Goal: Task Accomplishment & Management: Manage account settings

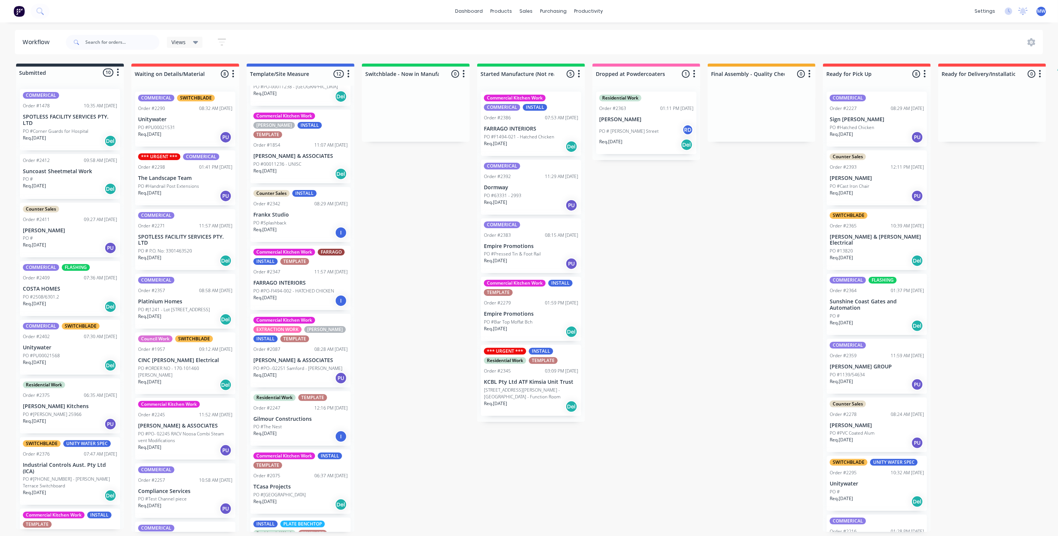
click at [181, 371] on p "PO #ORDER NO - 170-101460 [PERSON_NAME]" at bounding box center [185, 371] width 94 height 13
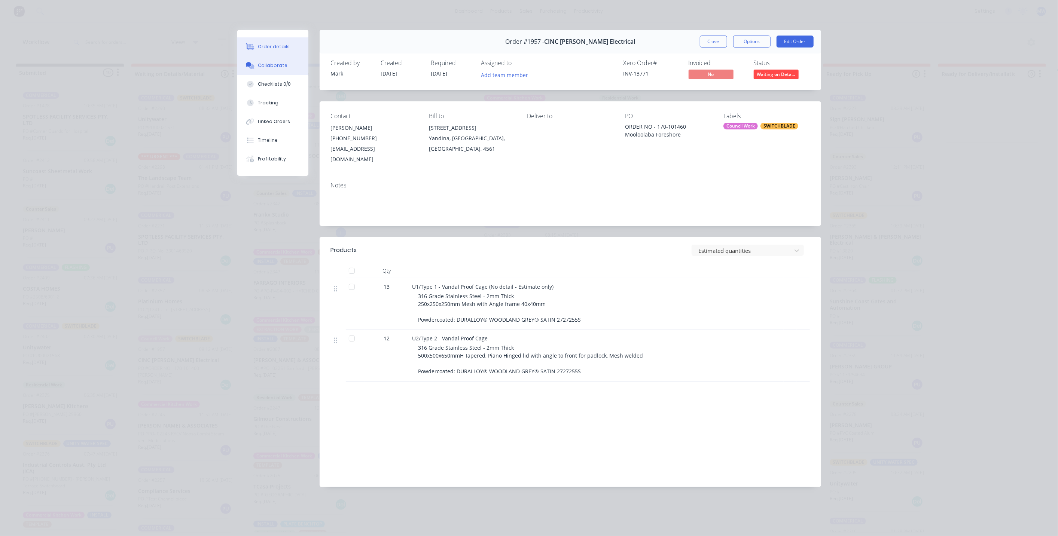
click at [269, 64] on div "Collaborate" at bounding box center [273, 65] width 30 height 7
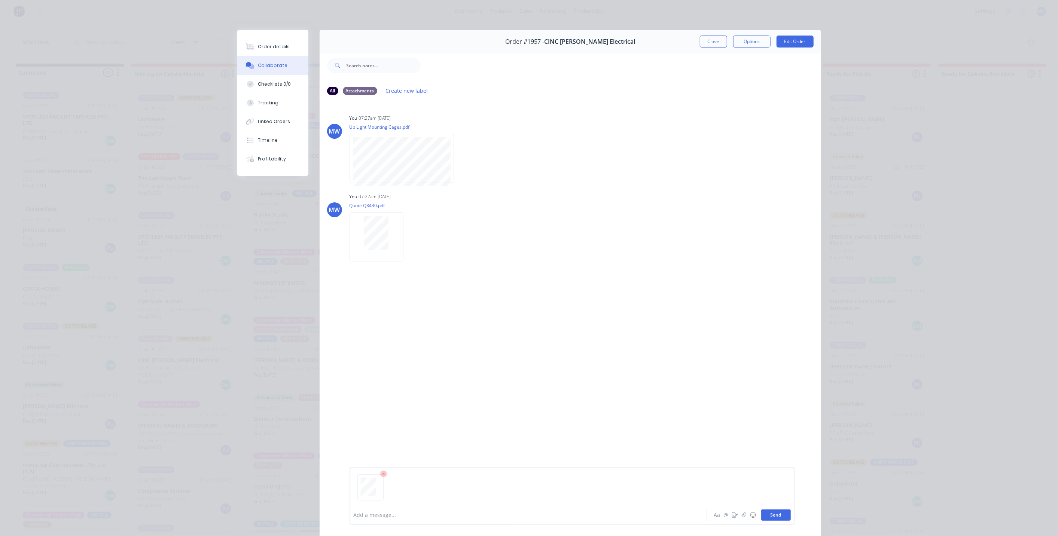
click at [768, 514] on button "Send" at bounding box center [776, 515] width 30 height 11
click at [711, 42] on button "Close" at bounding box center [713, 42] width 27 height 12
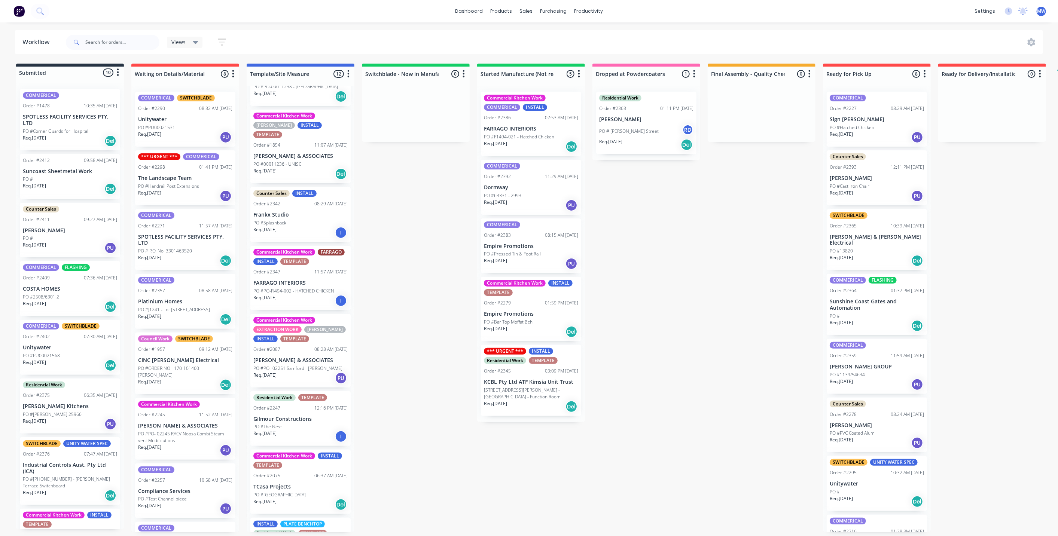
click at [655, 287] on div "Submitted 10 Status colour #273444 hex #273444 Save Cancel Summaries Total orde…" at bounding box center [618, 298] width 1248 height 468
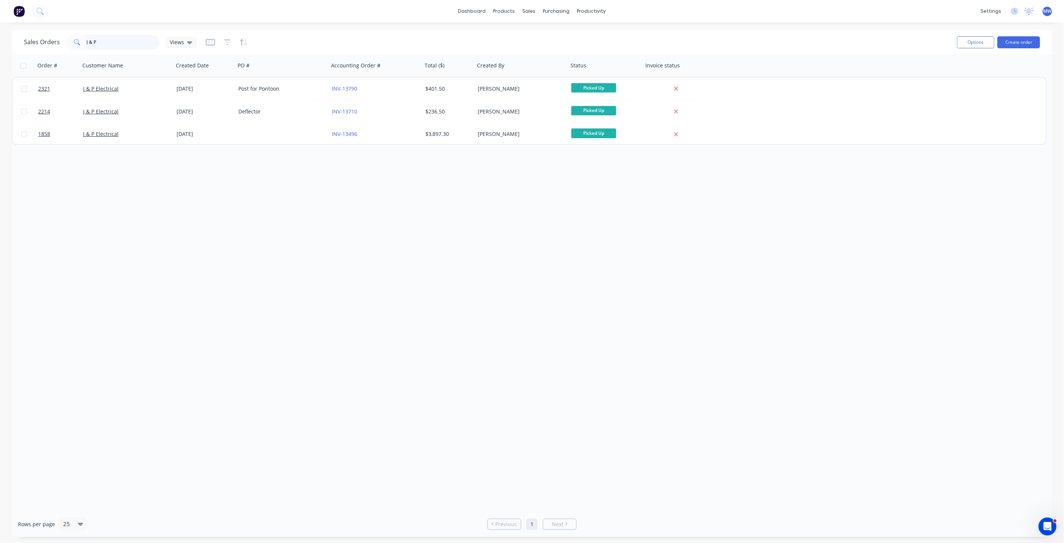
click at [72, 43] on div "J & P" at bounding box center [113, 42] width 94 height 15
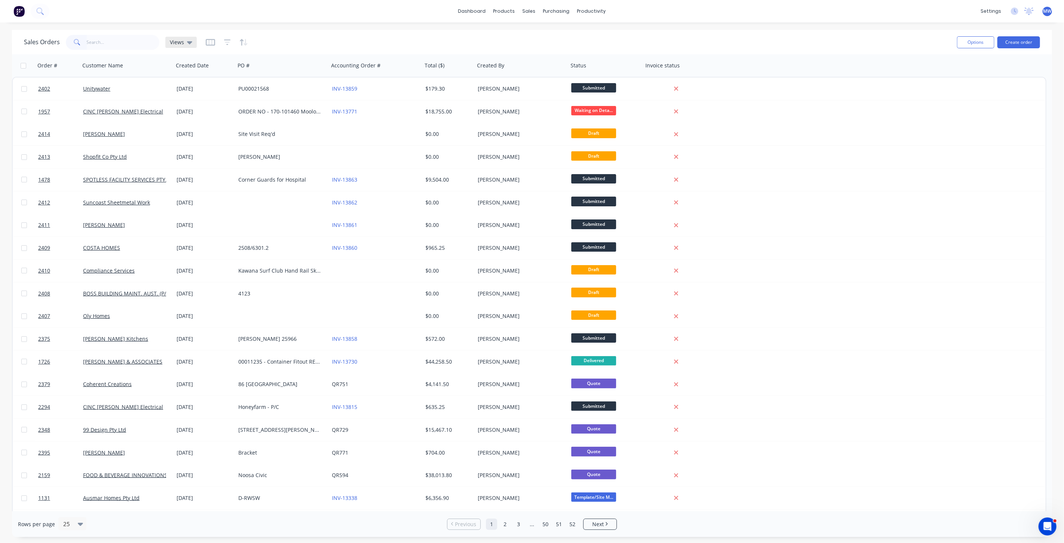
click at [187, 42] on icon at bounding box center [189, 42] width 5 height 8
click at [191, 117] on button "DRAFT QUOTES" at bounding box center [210, 120] width 85 height 9
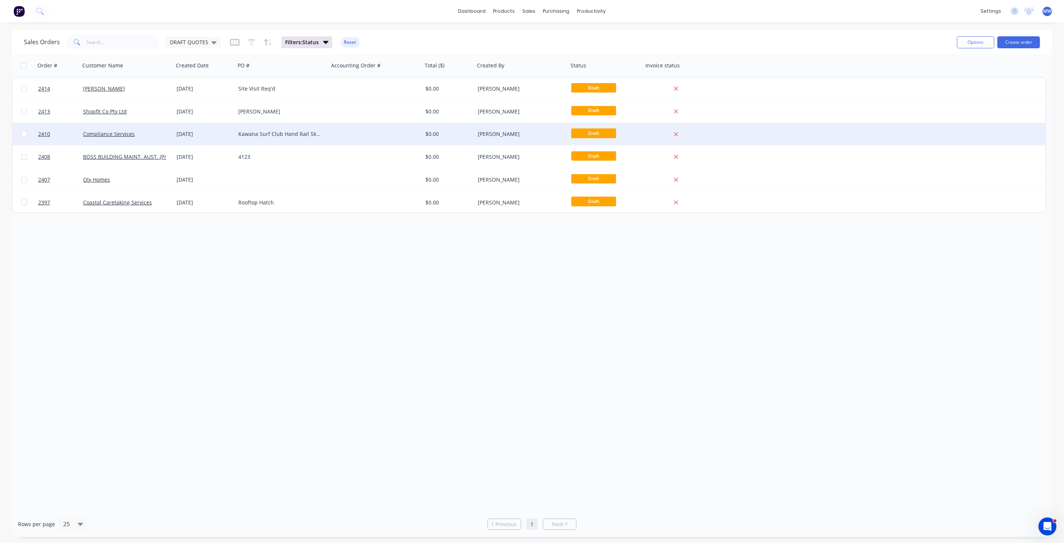
click at [201, 127] on div "13 Oct 2025" at bounding box center [205, 134] width 62 height 22
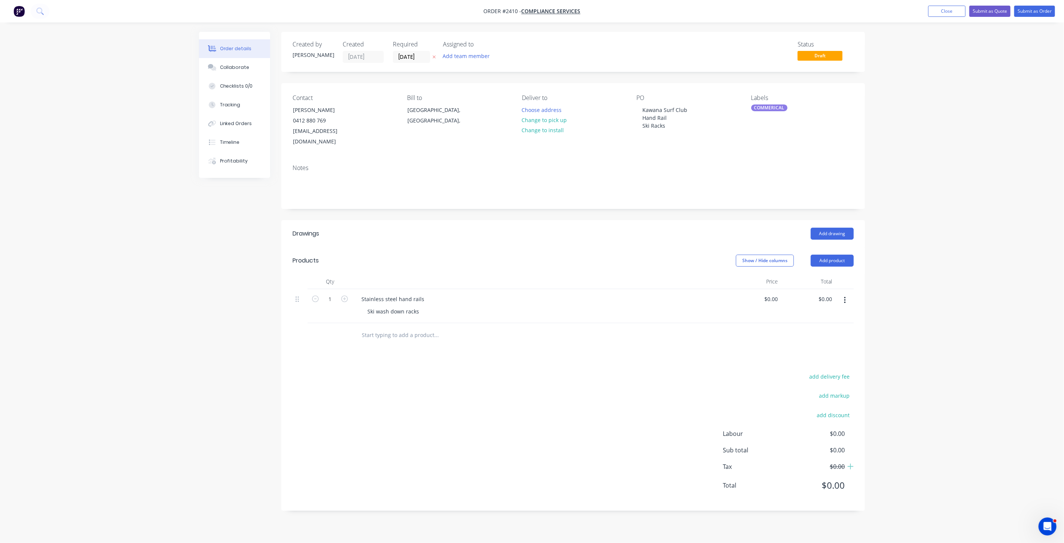
click at [952, 141] on div "Order details Collaborate Checklists 0/0 Tracking Linked Orders Timeline Profit…" at bounding box center [532, 271] width 1064 height 543
click at [938, 11] on button "Close" at bounding box center [946, 11] width 37 height 11
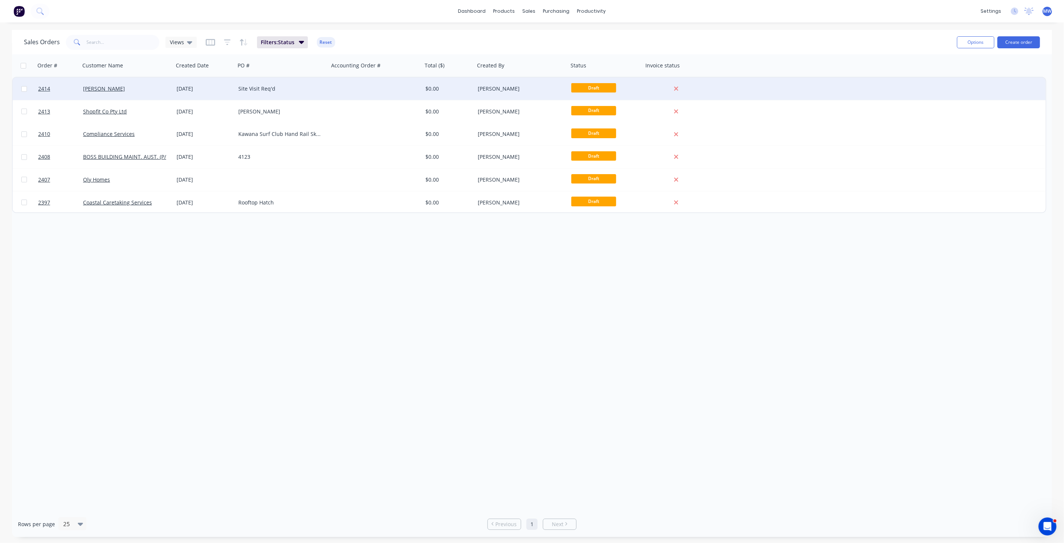
click at [291, 84] on div "Site Visit Req'd" at bounding box center [282, 88] width 94 height 22
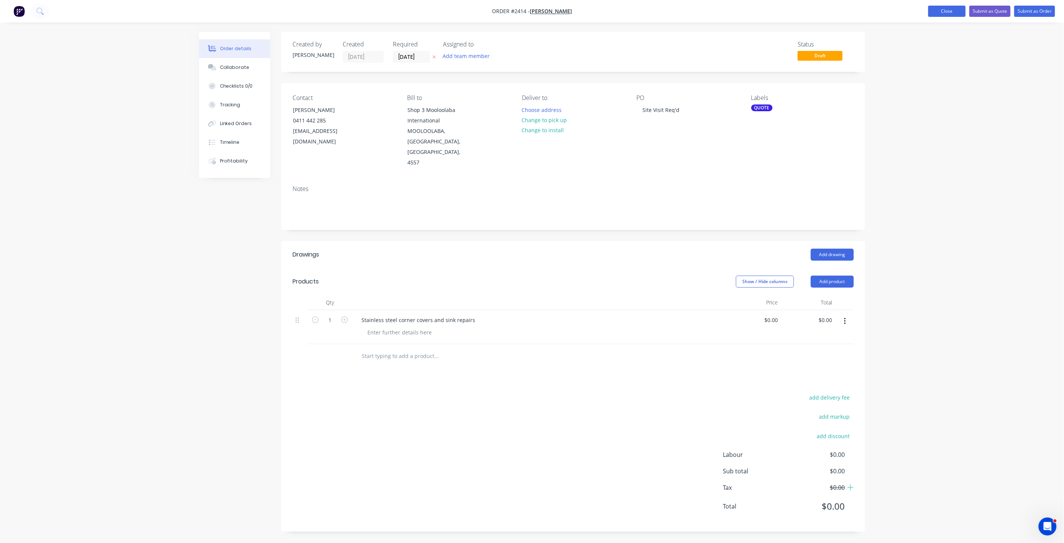
click at [944, 15] on button "Close" at bounding box center [946, 11] width 37 height 11
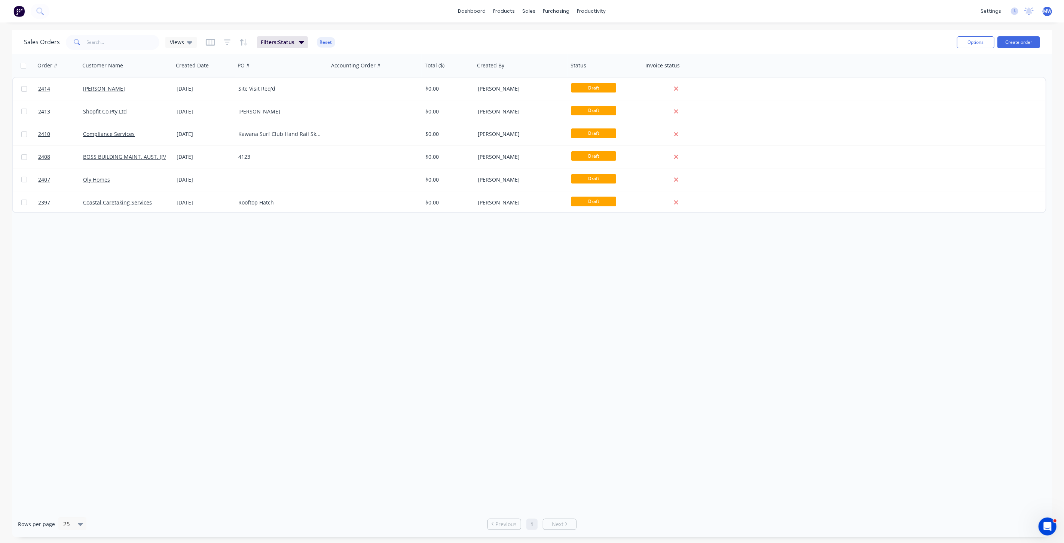
click at [165, 257] on div "Order # Customer Name Created Date PO # Accounting Order # Total ($) Created By…" at bounding box center [532, 282] width 1040 height 456
click at [277, 315] on div "Order # Customer Name Created Date PO # Accounting Order # Total ($) Created By…" at bounding box center [532, 282] width 1040 height 456
click at [271, 300] on div "Order # Customer Name Created Date PO # Accounting Order # Total ($) Created By…" at bounding box center [532, 282] width 1040 height 456
click at [267, 299] on div "Order # Customer Name Created Date PO # Accounting Order # Total ($) Created By…" at bounding box center [532, 282] width 1040 height 456
click at [214, 314] on div "Order # Customer Name Created Date PO # Accounting Order # Total ($) Created By…" at bounding box center [532, 282] width 1040 height 456
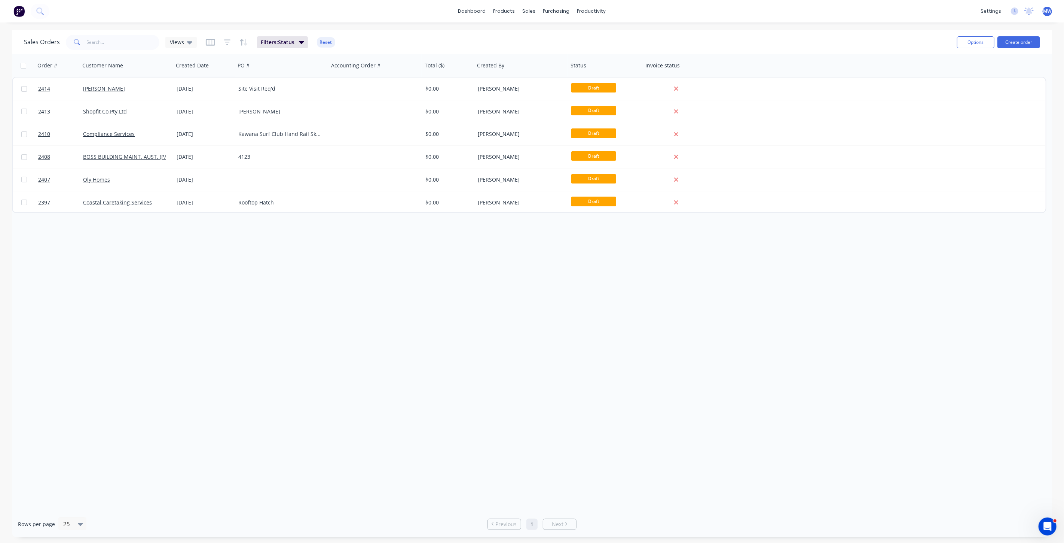
click at [208, 321] on div "Order # Customer Name Created Date PO # Accounting Order # Total ($) Created By…" at bounding box center [532, 282] width 1040 height 456
drag, startPoint x: 326, startPoint y: 302, endPoint x: 318, endPoint y: 306, distance: 8.4
click at [325, 302] on div "Order # Customer Name Created Date PO # Accounting Order # Total ($) Created By…" at bounding box center [532, 282] width 1040 height 456
click at [278, 309] on div "Order # Customer Name Created Date PO # Accounting Order # Total ($) Created By…" at bounding box center [532, 282] width 1040 height 456
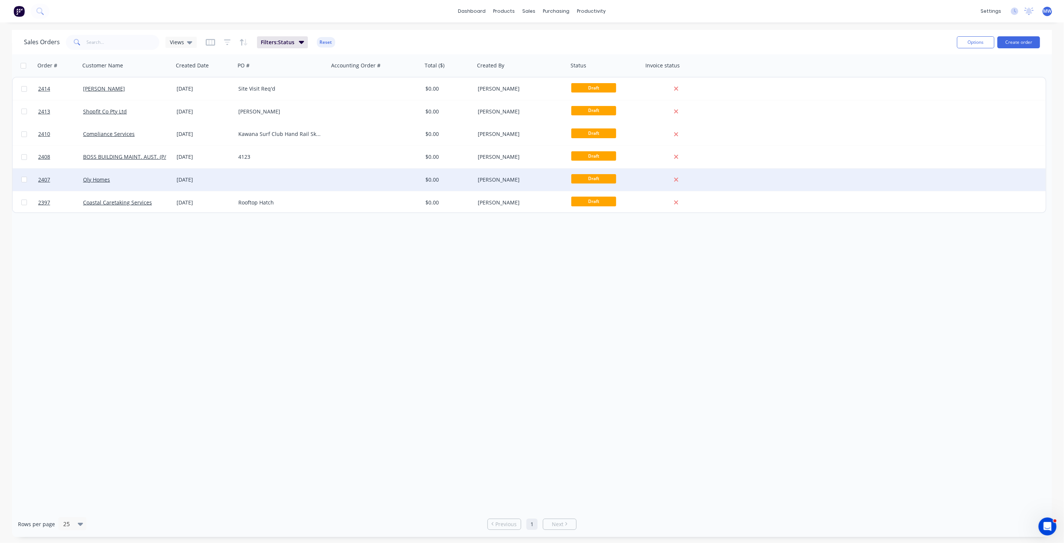
click at [261, 178] on div at bounding box center [282, 179] width 94 height 22
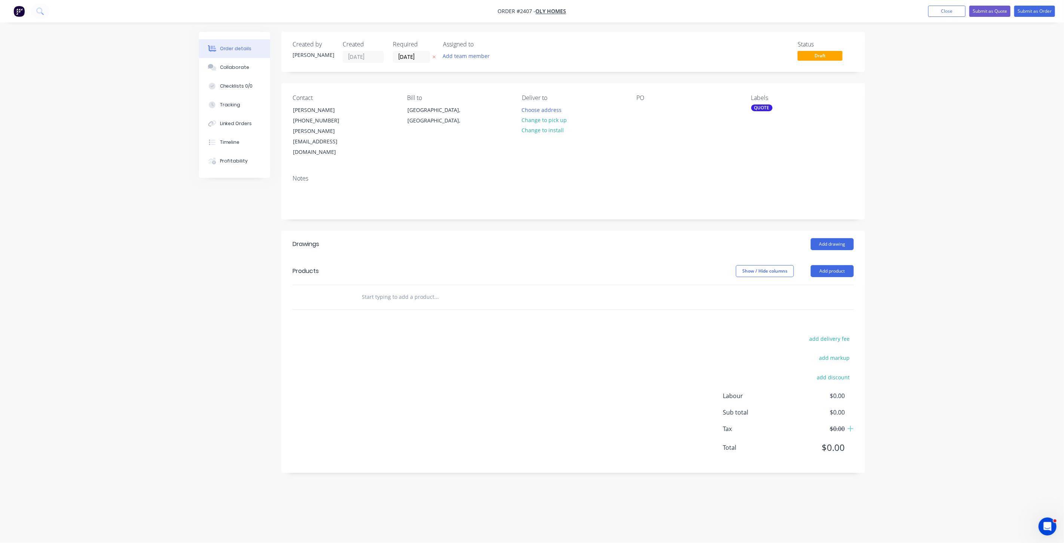
click at [919, 119] on div "Order details Collaborate Checklists 0/0 Tracking Linked Orders Timeline Profit…" at bounding box center [532, 271] width 1064 height 543
